Goal: Information Seeking & Learning: Find specific page/section

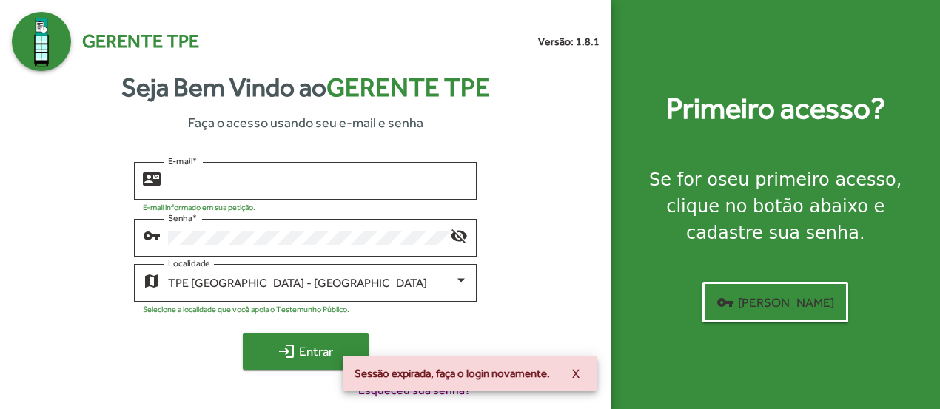
type input "**********"
click at [283, 353] on mat-icon "login" at bounding box center [287, 352] width 18 height 18
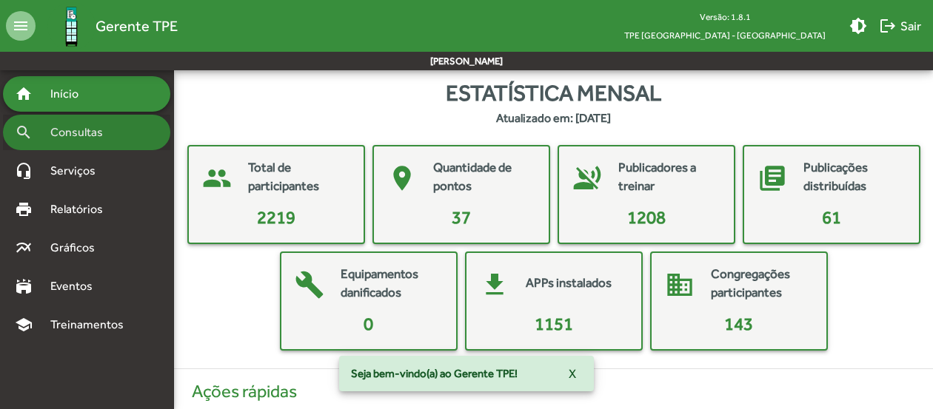
click at [113, 132] on span "Consultas" at bounding box center [81, 133] width 81 height 18
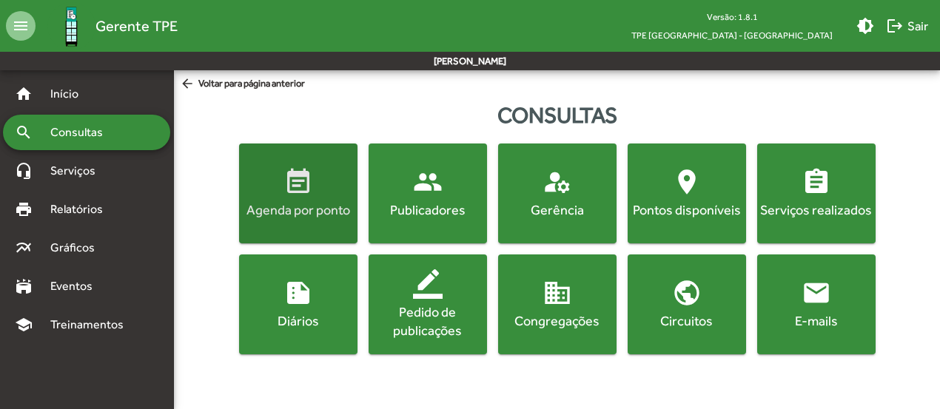
click at [315, 174] on span "event_note Agenda por ponto" at bounding box center [298, 193] width 113 height 52
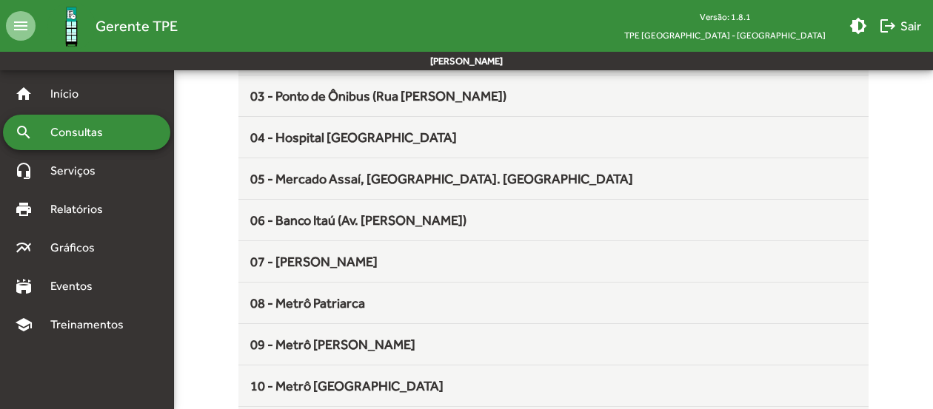
scroll to position [296, 0]
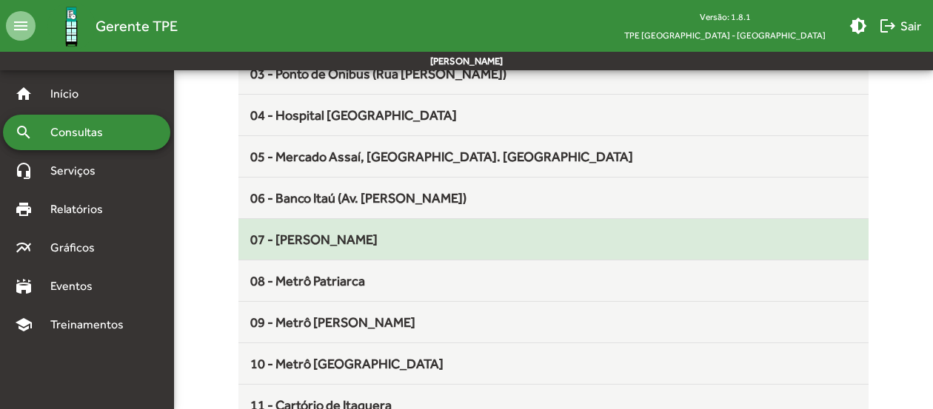
click at [317, 238] on span "07 - [PERSON_NAME]" at bounding box center [313, 240] width 127 height 16
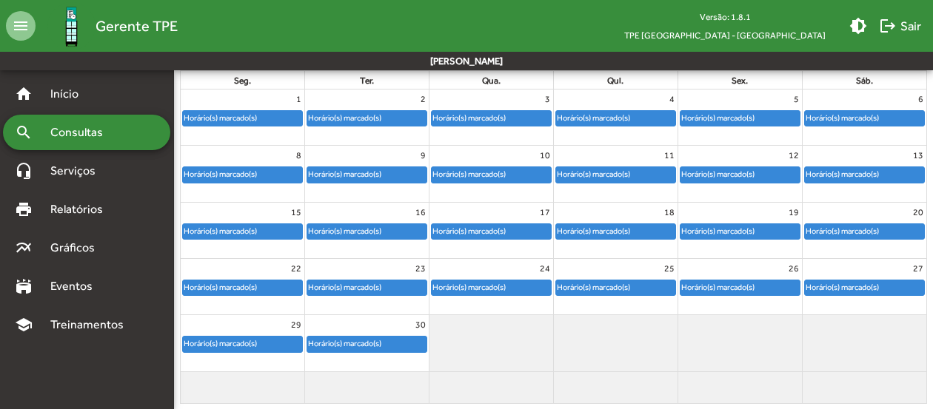
scroll to position [203, 0]
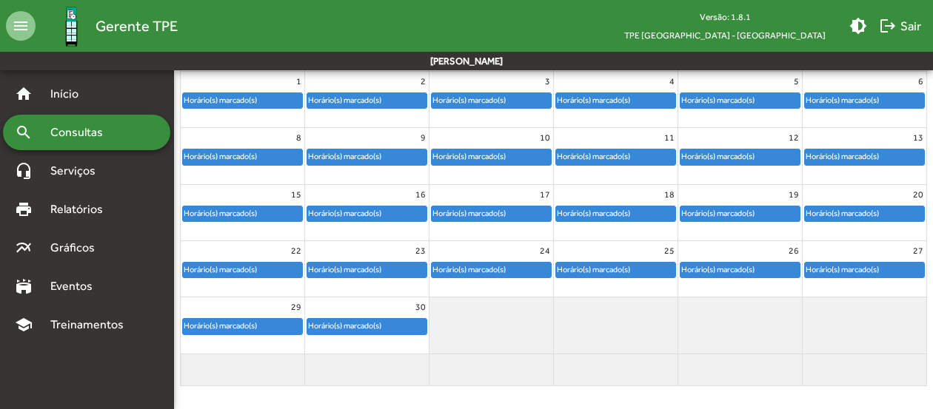
click at [523, 266] on div "Horário(s) marcado(s)" at bounding box center [491, 270] width 119 height 15
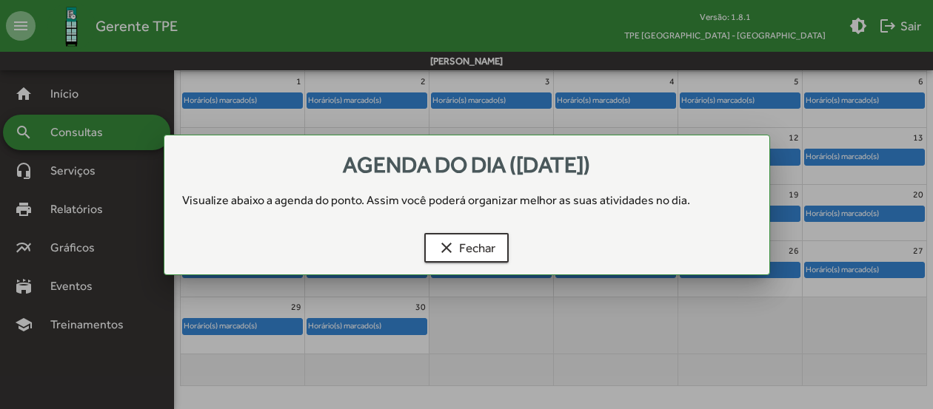
scroll to position [0, 0]
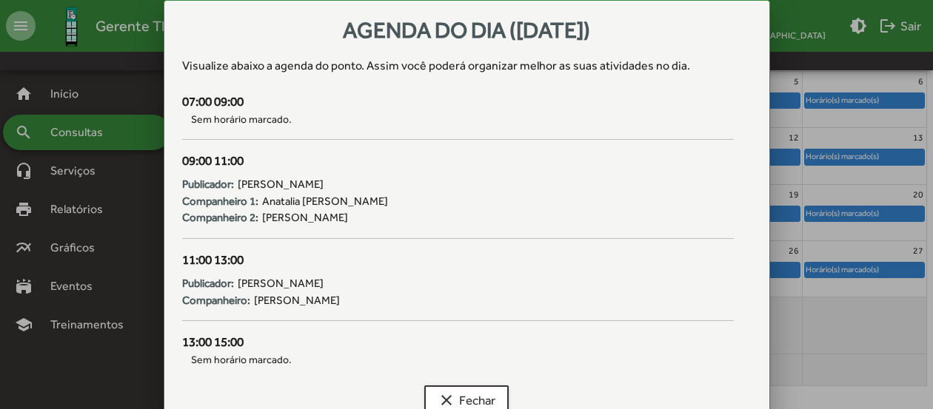
click at [86, 135] on div at bounding box center [466, 204] width 933 height 409
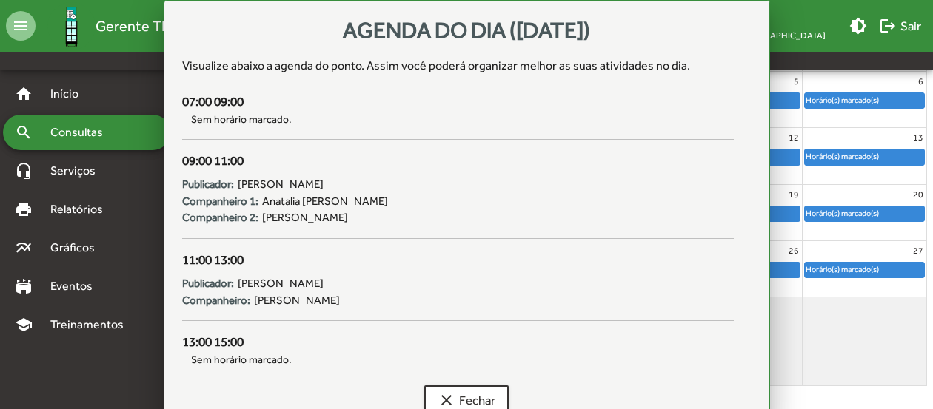
scroll to position [203, 0]
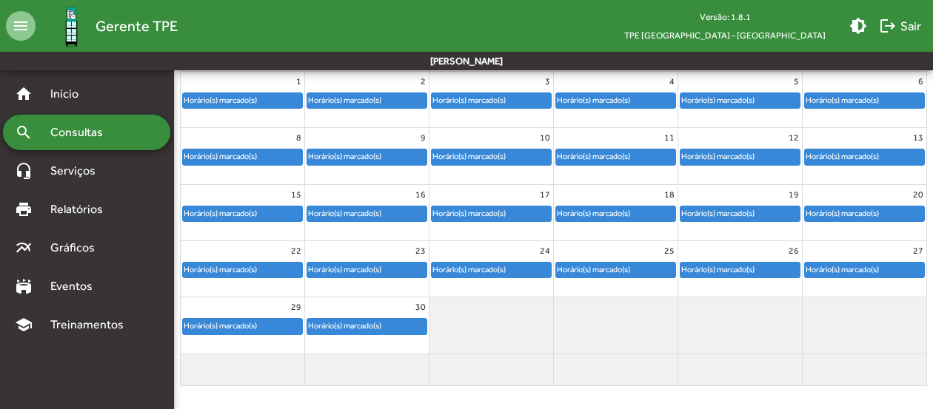
click at [86, 135] on span "Consultas" at bounding box center [81, 133] width 81 height 18
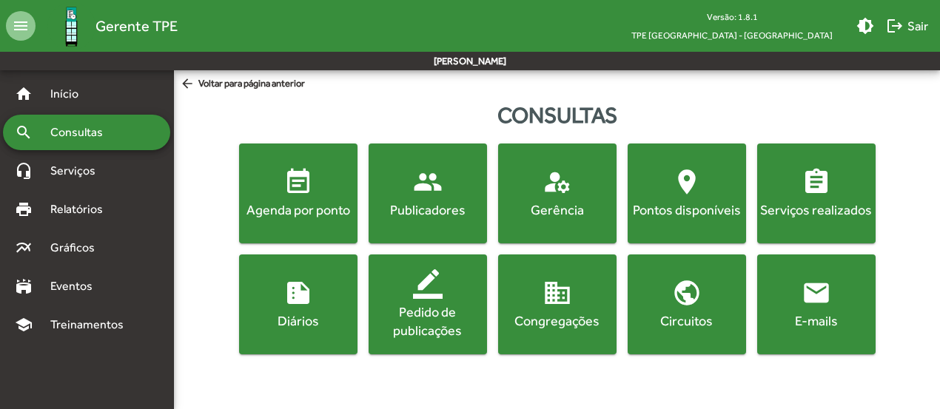
click at [398, 216] on div "Publicadores" at bounding box center [428, 210] width 113 height 19
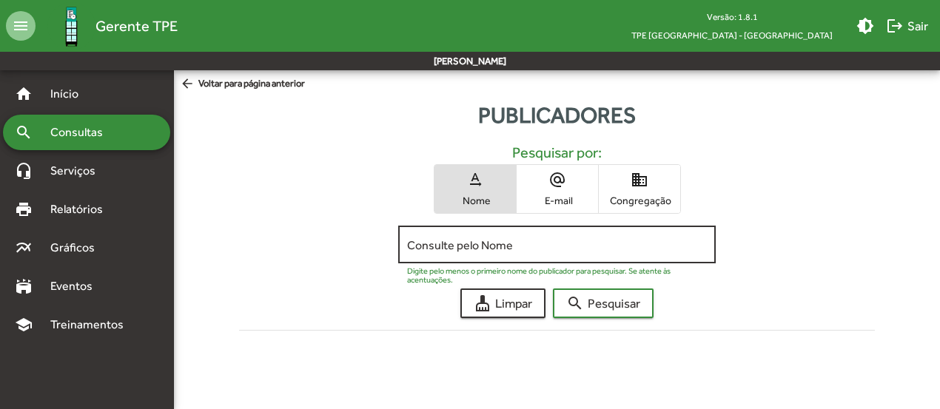
click at [464, 245] on input "Consulte pelo Nome" at bounding box center [557, 244] width 300 height 13
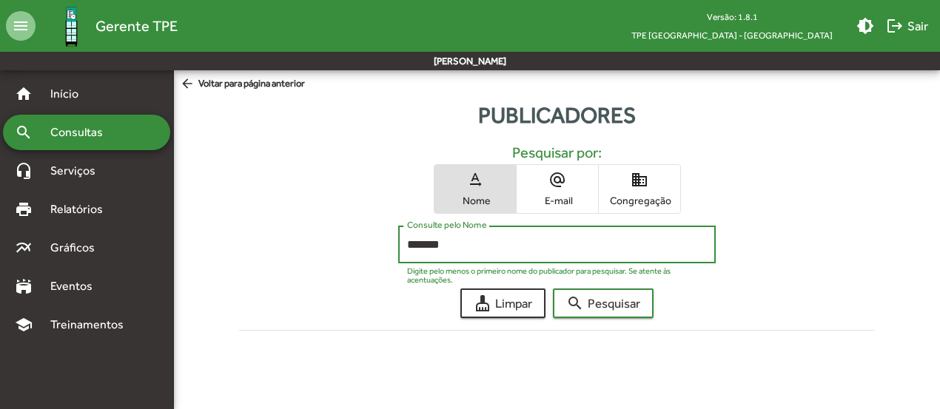
click at [553, 289] on button "search Pesquisar" at bounding box center [603, 304] width 101 height 30
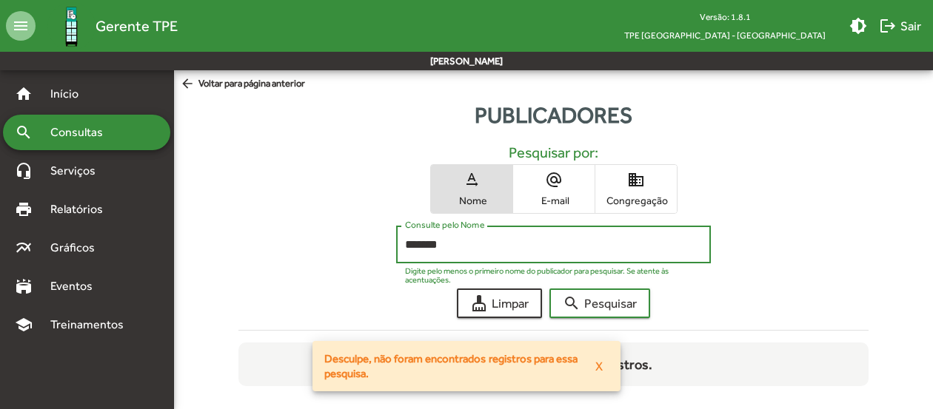
click at [471, 244] on input "*******" at bounding box center [553, 244] width 297 height 13
type input "*"
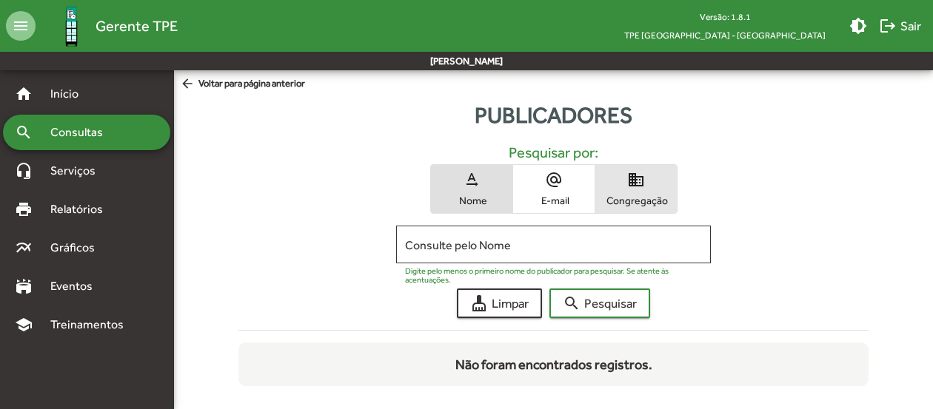
click at [624, 187] on span "domain Congregação" at bounding box center [635, 189] width 81 height 48
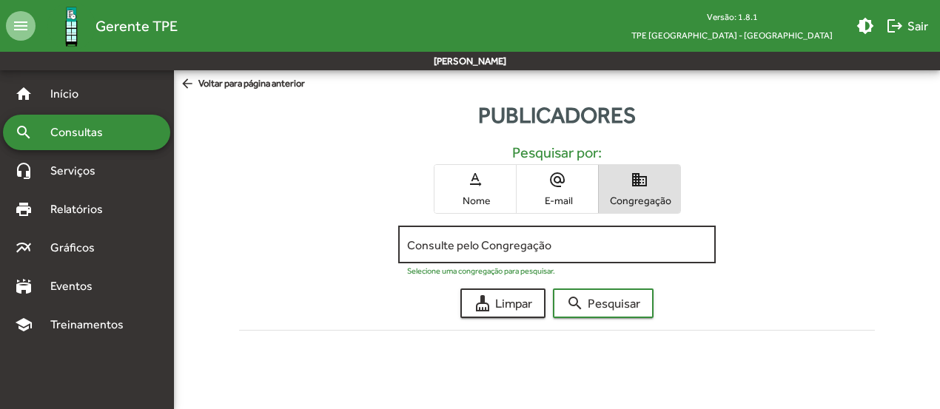
click at [591, 251] on input "Consulte pelo Congregação" at bounding box center [557, 244] width 300 height 13
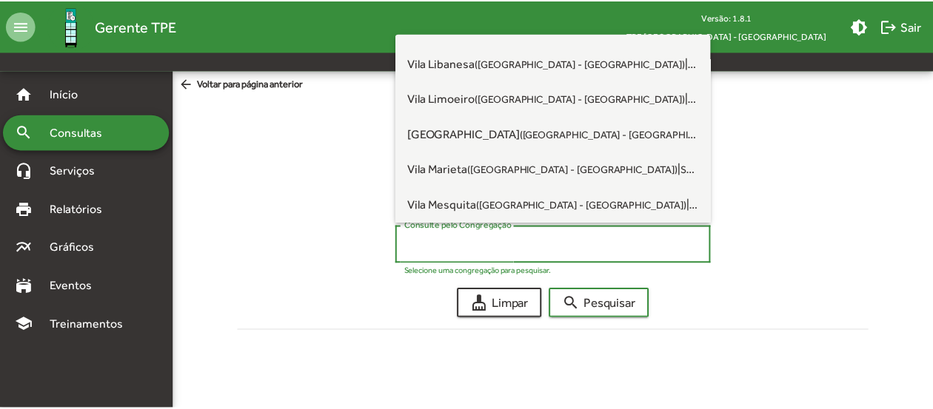
scroll to position [4221, 0]
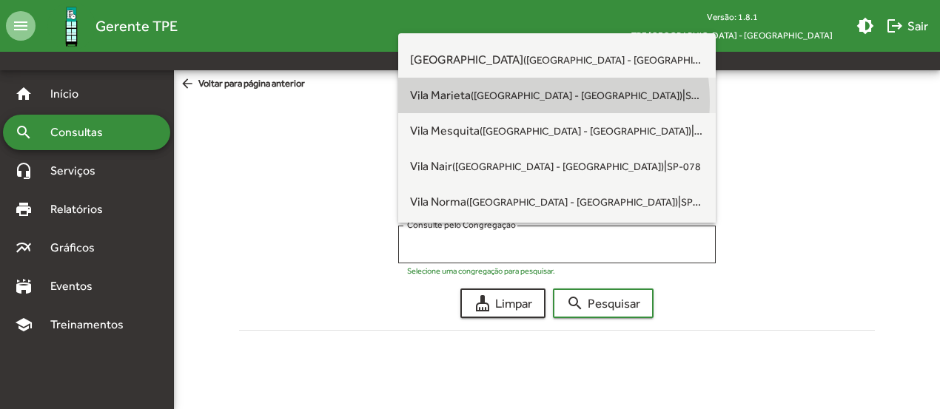
click at [527, 101] on small "([GEOGRAPHIC_DATA] - [GEOGRAPHIC_DATA])" at bounding box center [577, 96] width 212 height 12
type input "**********"
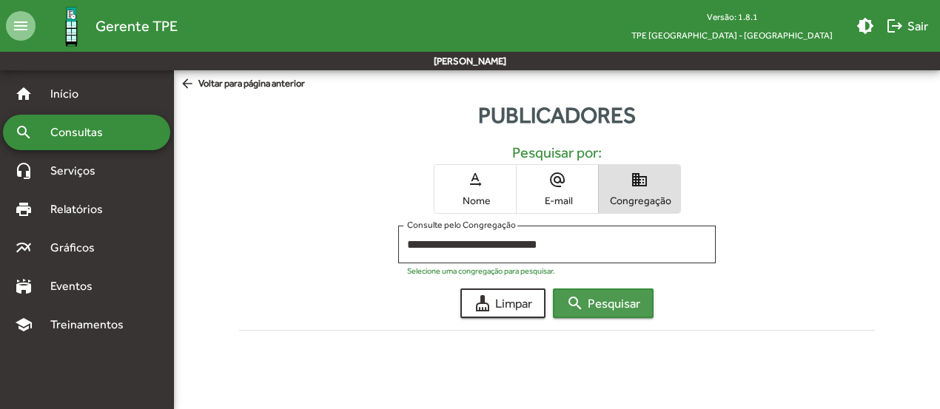
click at [624, 304] on span "search Pesquisar" at bounding box center [603, 303] width 74 height 27
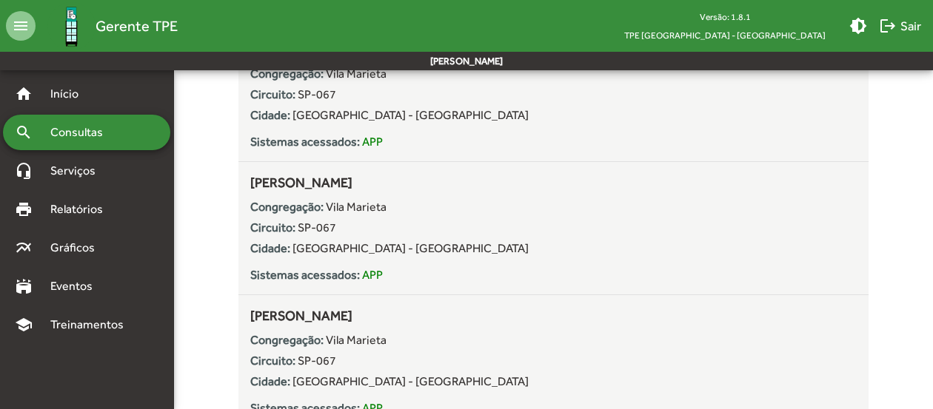
scroll to position [3332, 0]
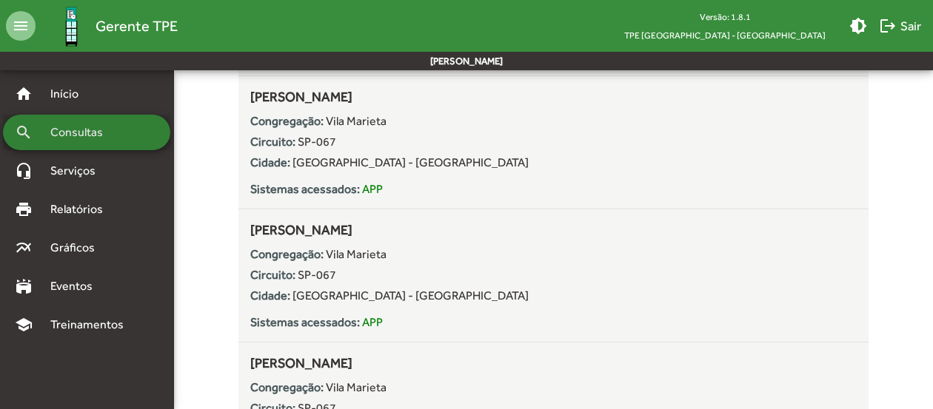
click at [80, 136] on span "Consultas" at bounding box center [81, 133] width 81 height 18
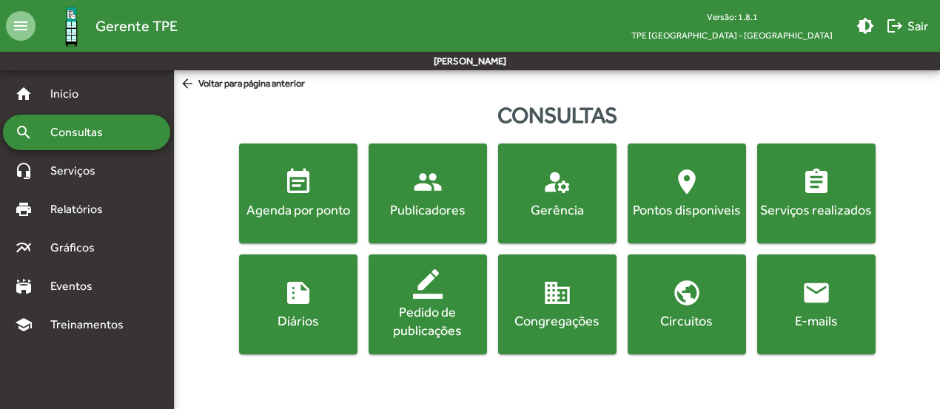
click at [411, 204] on div "Publicadores" at bounding box center [428, 210] width 113 height 19
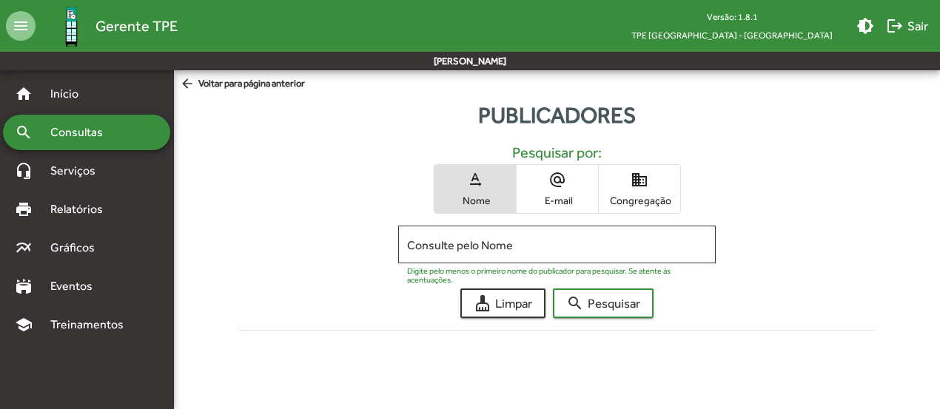
click at [678, 196] on span "domain Congregação" at bounding box center [639, 189] width 81 height 48
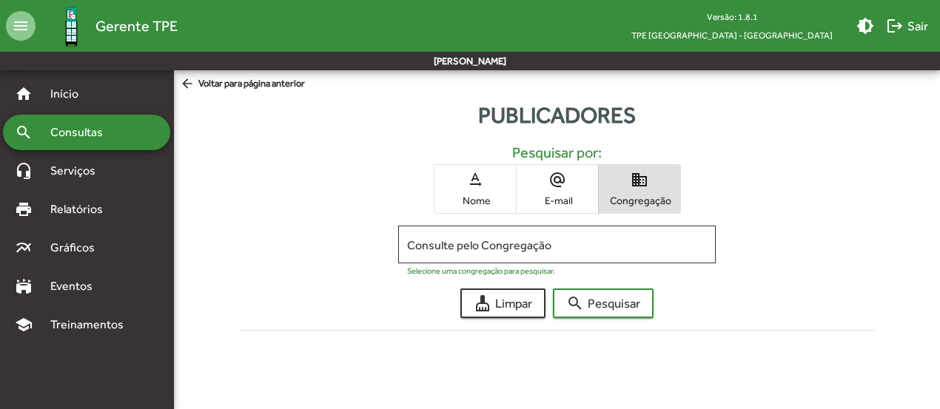
click at [570, 244] on input "Consulte pelo Congregação" at bounding box center [557, 244] width 300 height 13
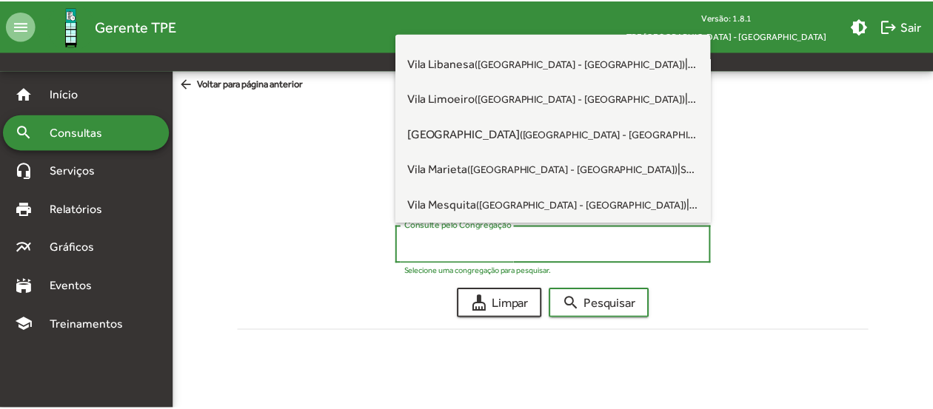
scroll to position [4073, 0]
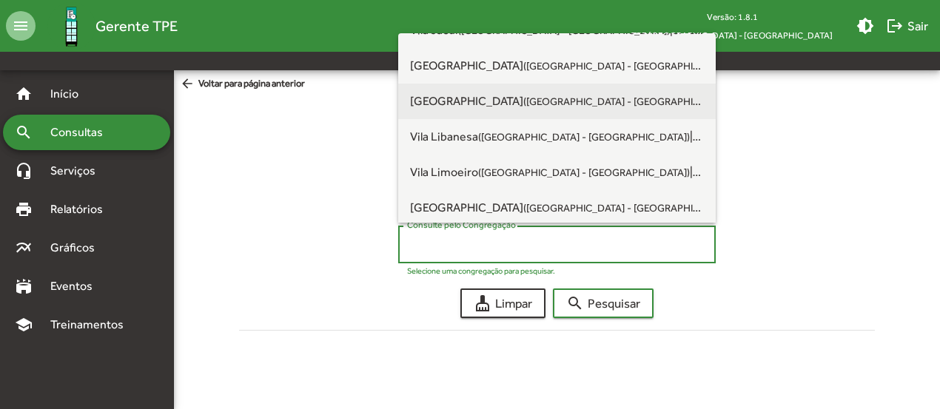
click at [566, 99] on span "[GEOGRAPHIC_DATA] ([GEOGRAPHIC_DATA] - [GEOGRAPHIC_DATA]) | SP-115" at bounding box center [557, 102] width 294 height 36
type input "**********"
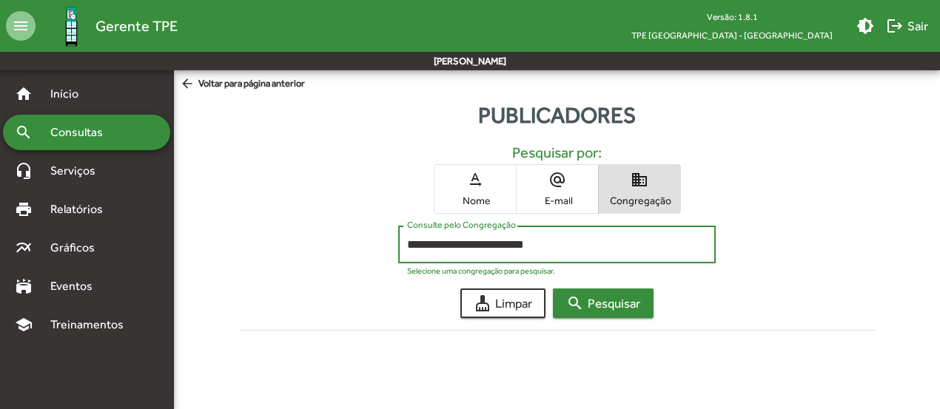
click at [566, 308] on mat-icon "search" at bounding box center [575, 304] width 18 height 18
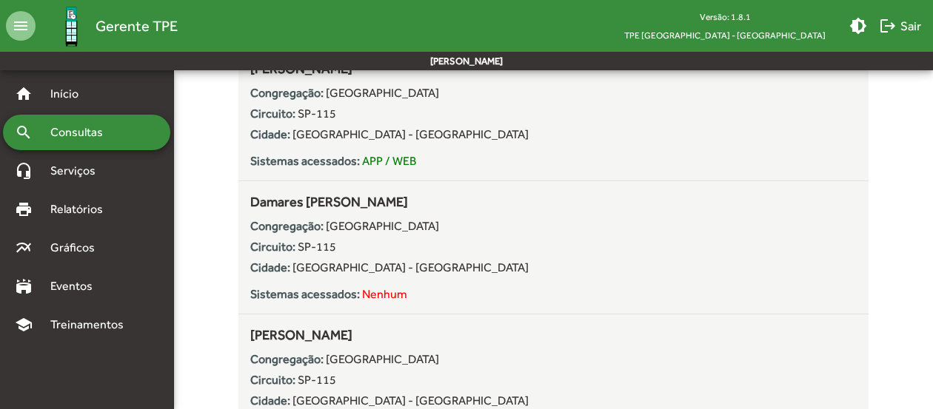
scroll to position [296, 0]
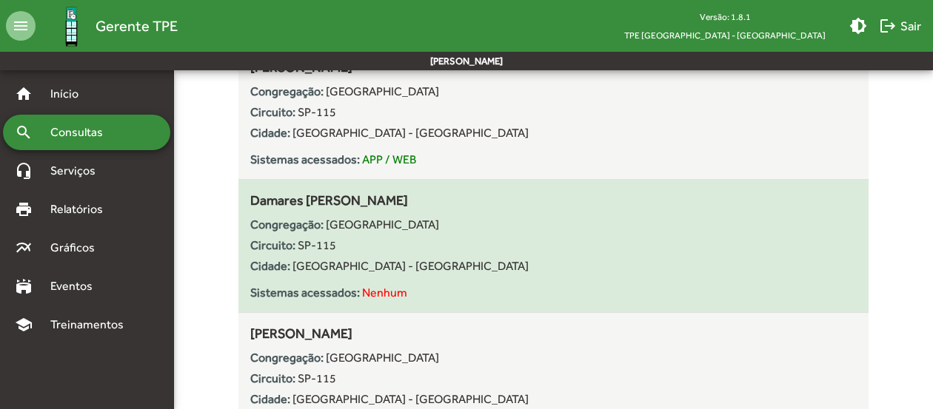
click at [496, 268] on div "Cidade: [GEOGRAPHIC_DATA] - [GEOGRAPHIC_DATA]" at bounding box center [553, 267] width 606 height 18
